Goal: Answer question/provide support

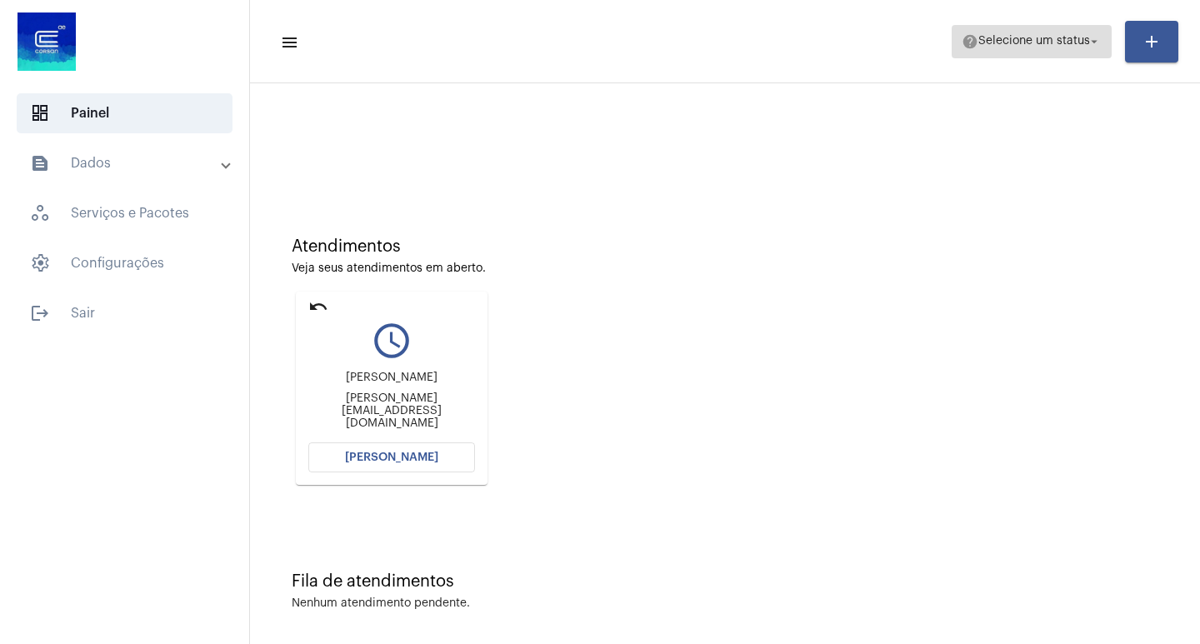
click at [1104, 45] on button "help Selecione um status arrow_drop_down" at bounding box center [1031, 41] width 160 height 33
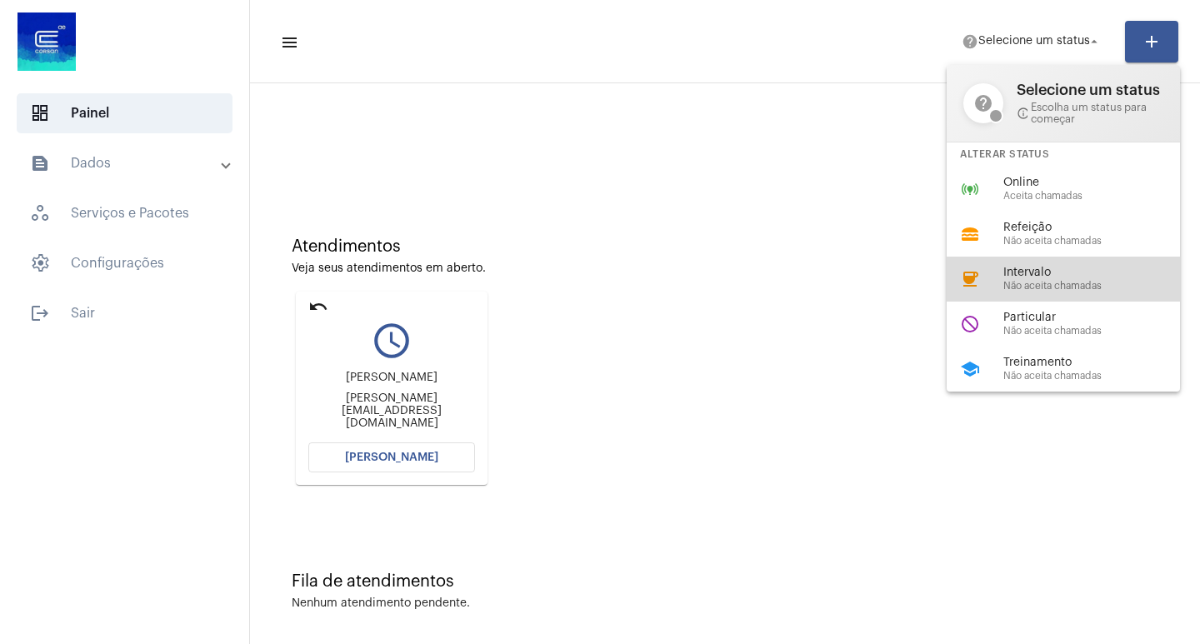
click at [1059, 282] on span "Não aceita chamadas" at bounding box center [1098, 286] width 190 height 11
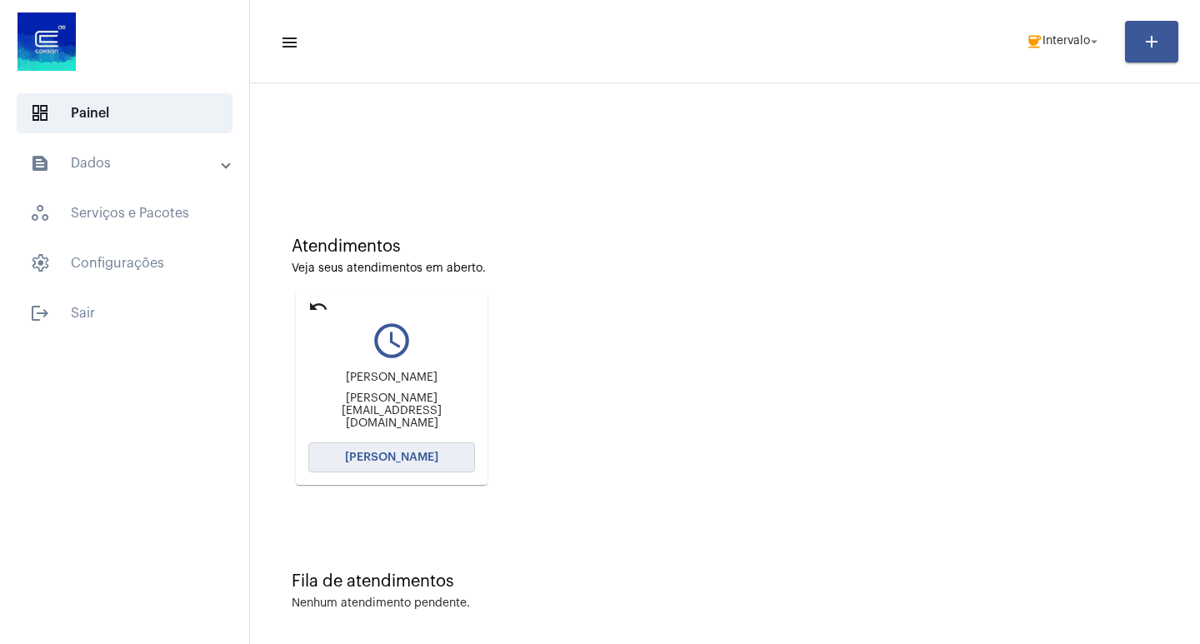
click at [377, 454] on span "[PERSON_NAME]" at bounding box center [391, 458] width 93 height 12
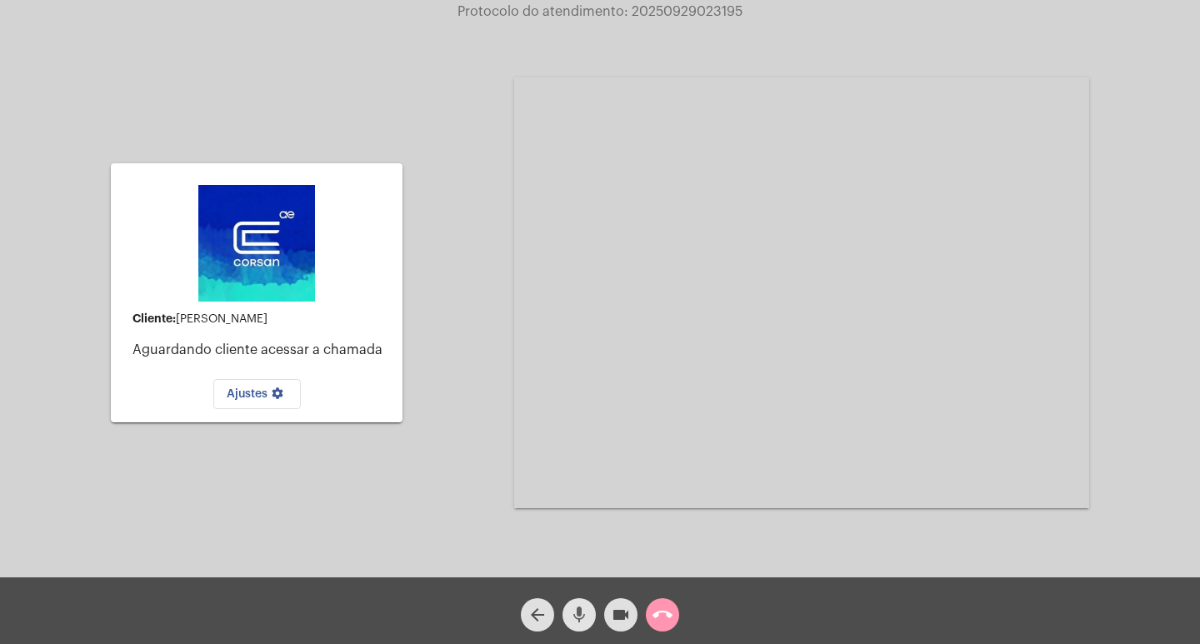
click at [572, 620] on mat-icon "mic" at bounding box center [579, 615] width 20 height 20
click at [663, 615] on mat-icon "call_end" at bounding box center [662, 615] width 20 height 20
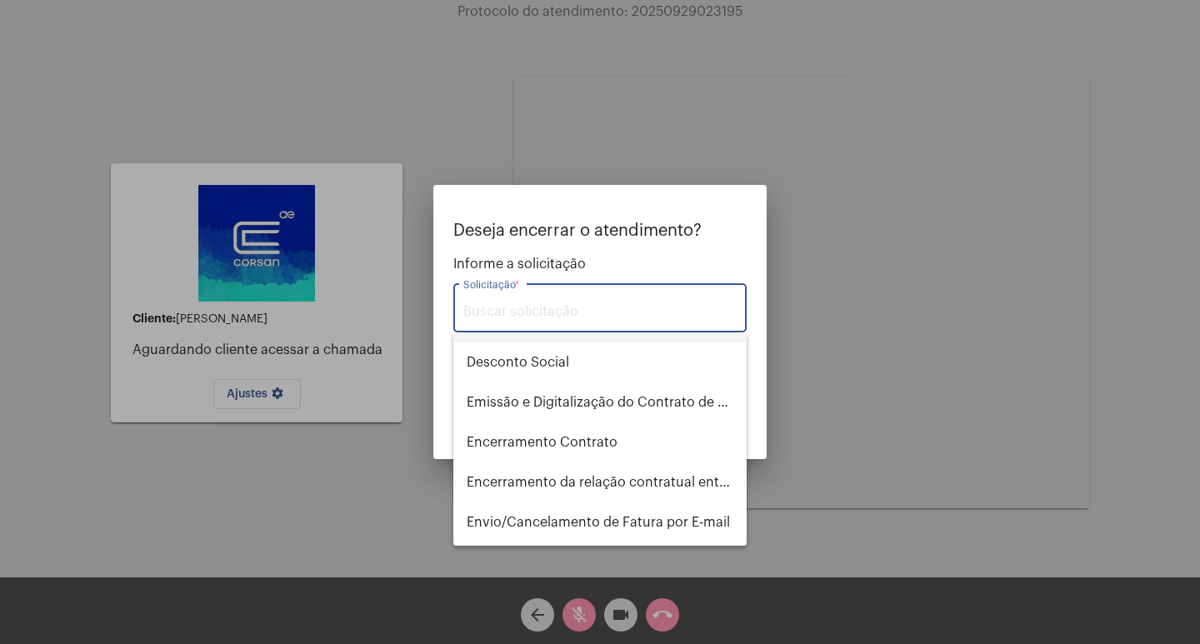
scroll to position [500, 0]
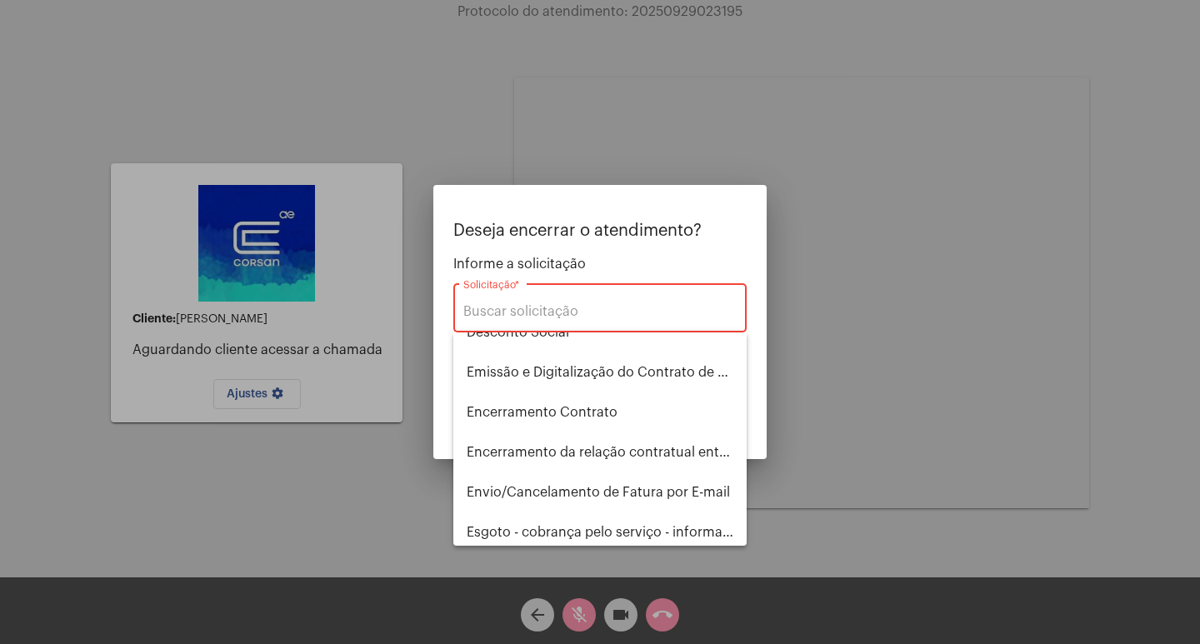
click at [460, 107] on div at bounding box center [600, 322] width 1200 height 644
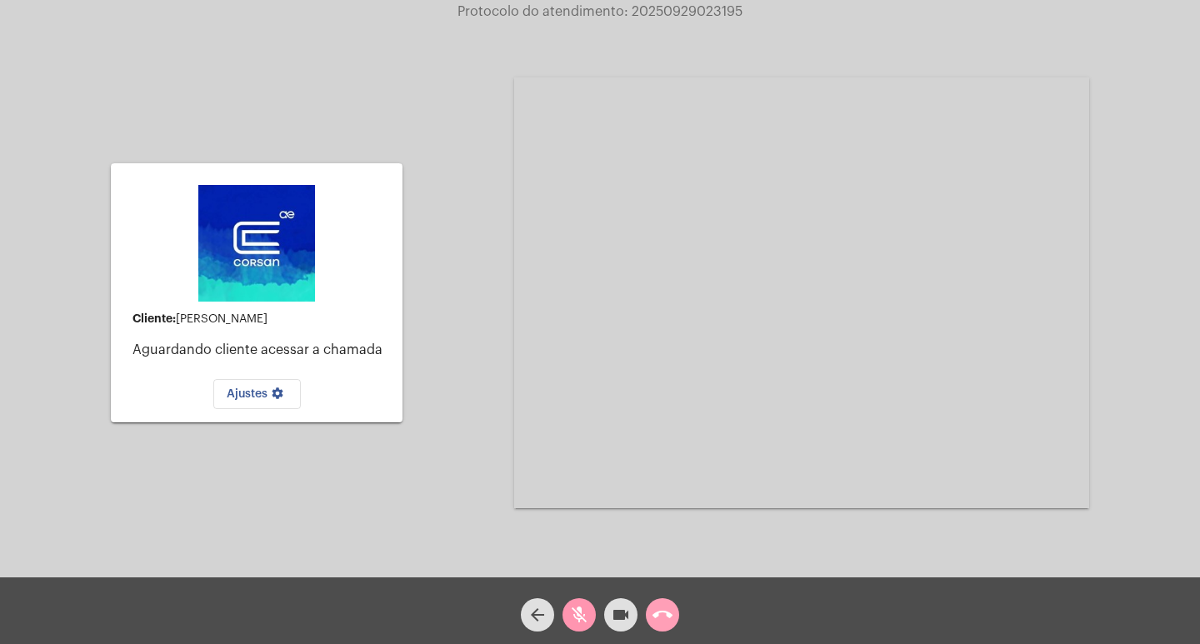
click at [670, 611] on mat-icon "call_end" at bounding box center [662, 615] width 20 height 20
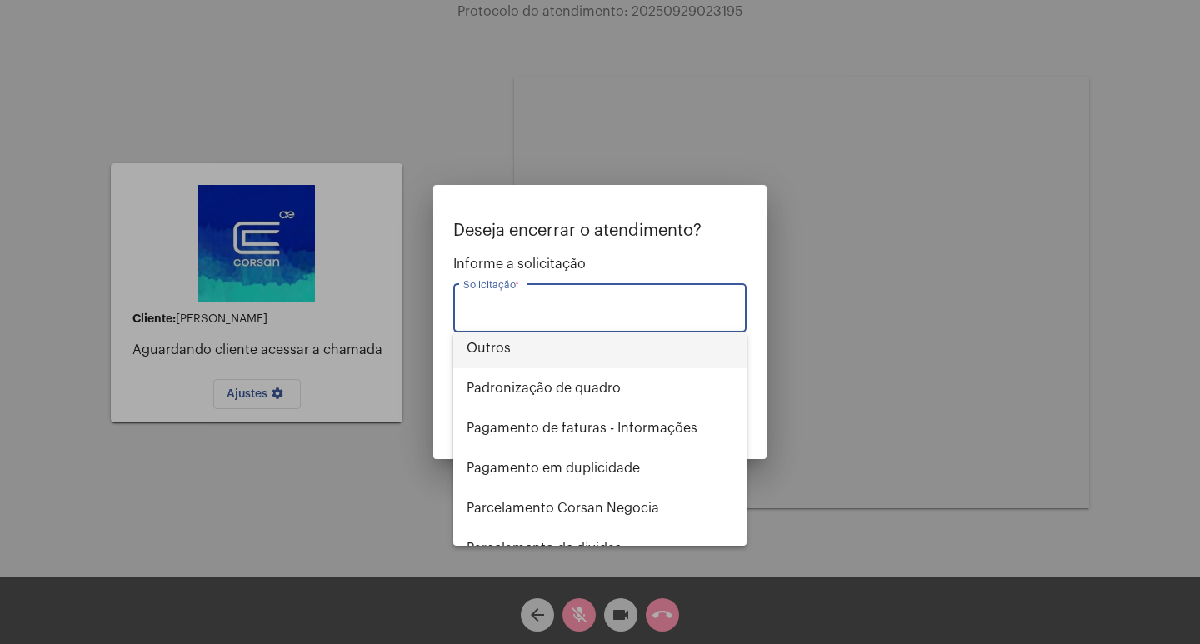
scroll to position [1166, 0]
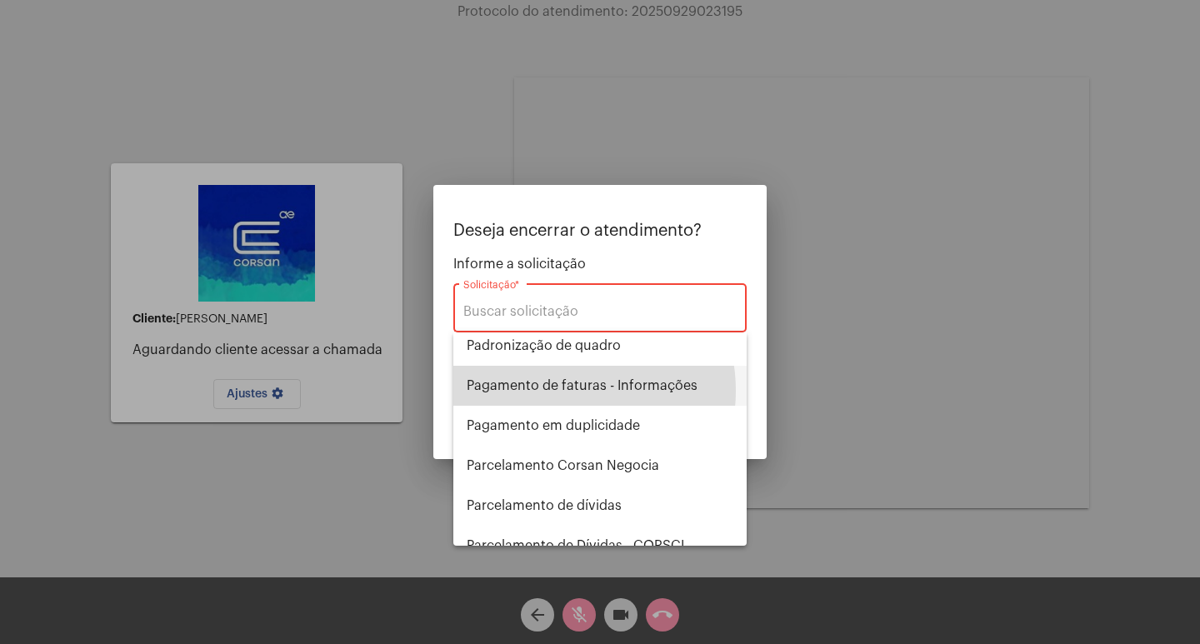
click at [554, 391] on span "Pagamento de faturas - Informações" at bounding box center [600, 386] width 267 height 40
type input "Pagamento de faturas - Informações"
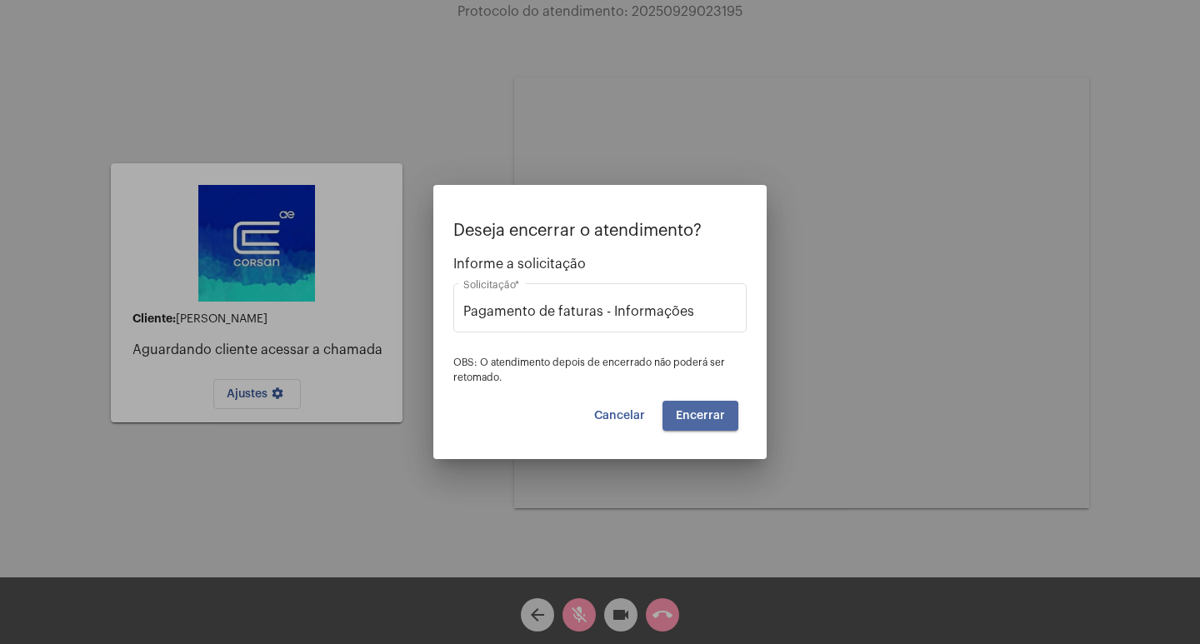
click at [688, 417] on span "Encerrar" at bounding box center [700, 416] width 49 height 12
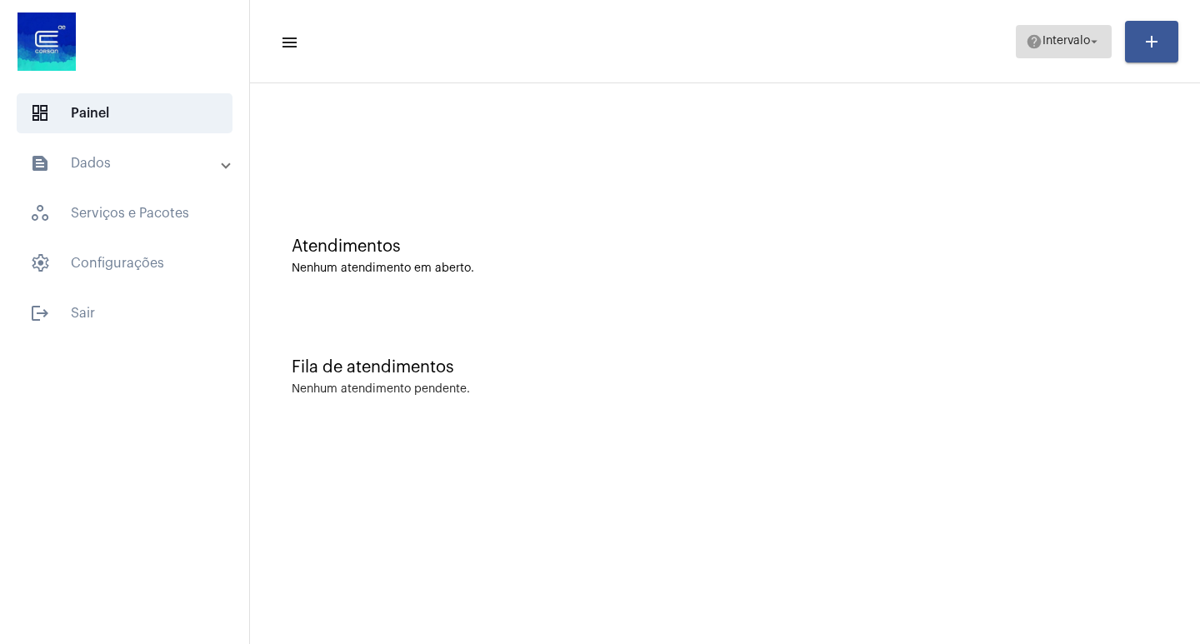
click at [1096, 39] on mat-icon "arrow_drop_down" at bounding box center [1093, 41] width 15 height 15
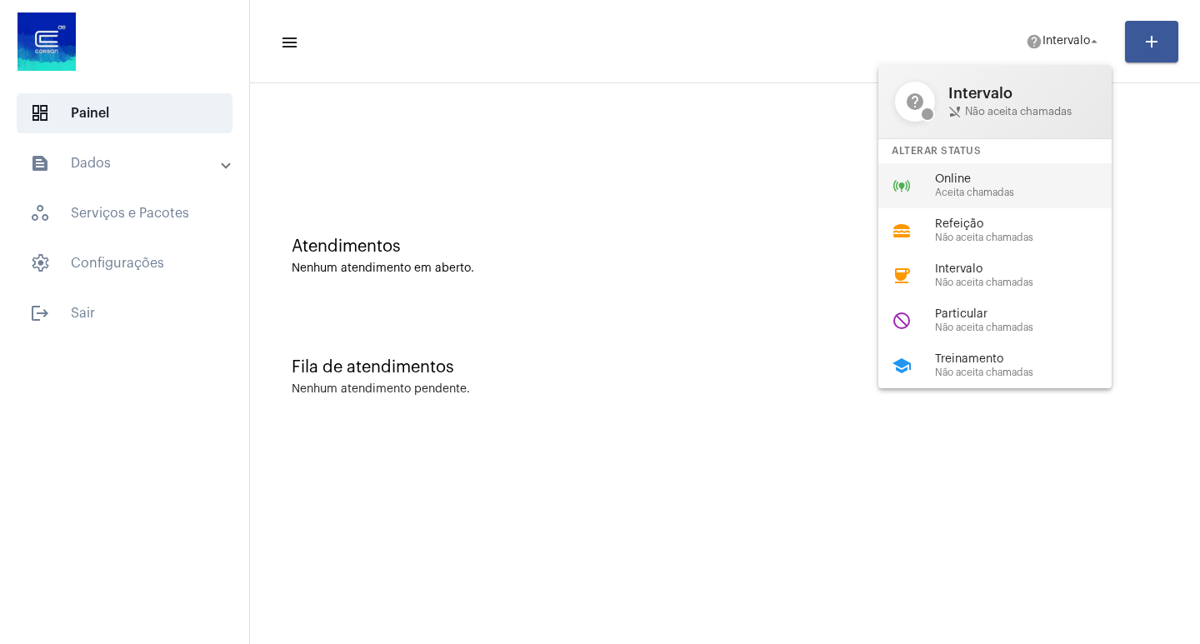
click at [961, 179] on span "Online" at bounding box center [1030, 179] width 190 height 12
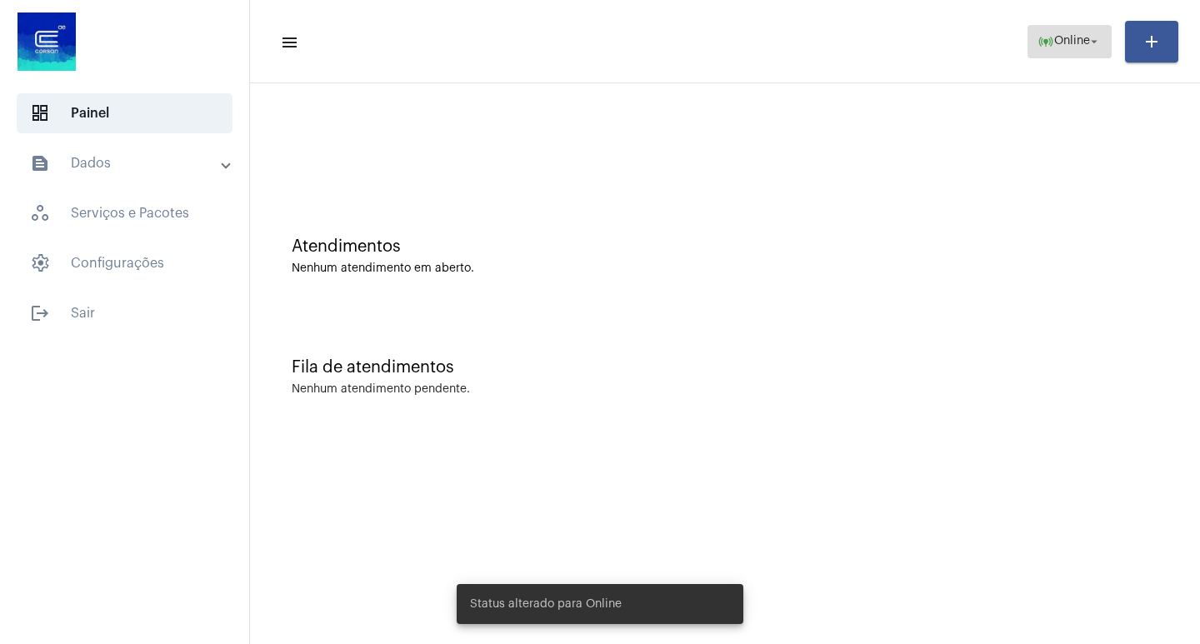
click at [1074, 36] on span "Online" at bounding box center [1072, 42] width 36 height 12
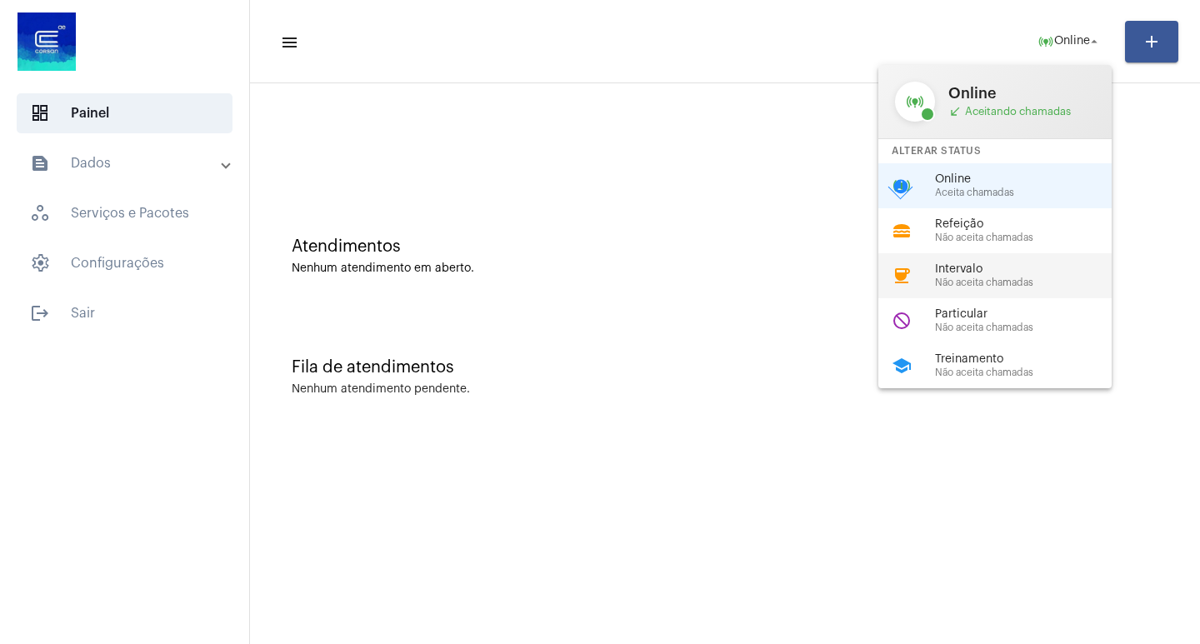
click at [986, 277] on span "Não aceita chamadas" at bounding box center [1030, 282] width 190 height 11
